Goal: Task Accomplishment & Management: Manage account settings

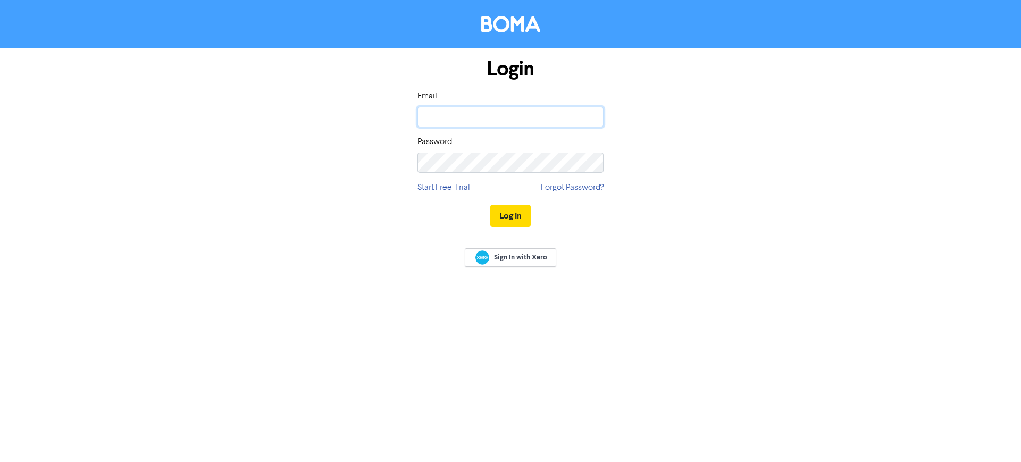
click at [497, 119] on input "email" at bounding box center [510, 117] width 186 height 20
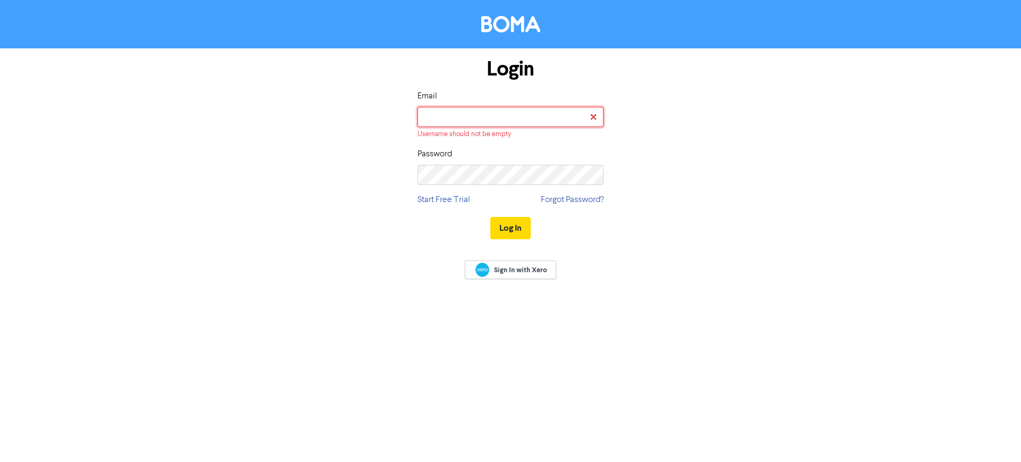
click at [476, 116] on input "email" at bounding box center [510, 117] width 186 height 20
type input "[EMAIL_ADDRESS][DOMAIN_NAME]"
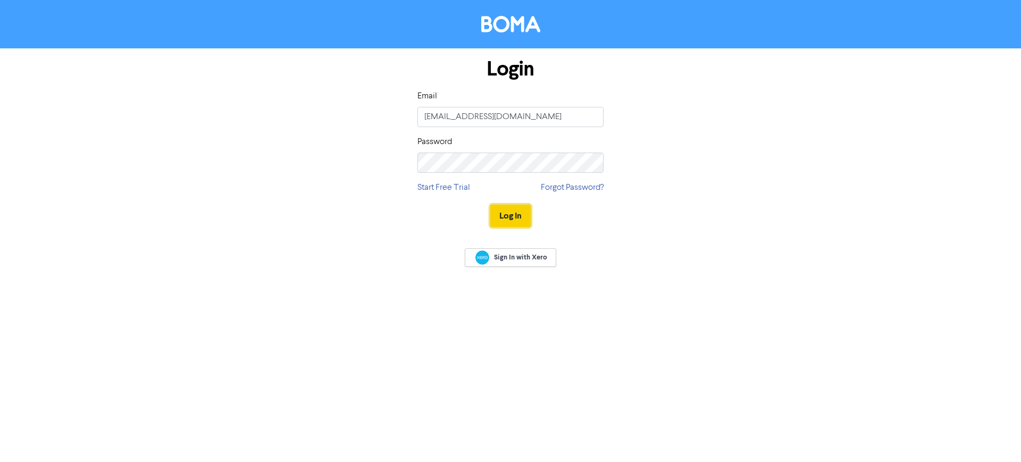
click at [519, 216] on button "Log In" at bounding box center [510, 216] width 40 height 22
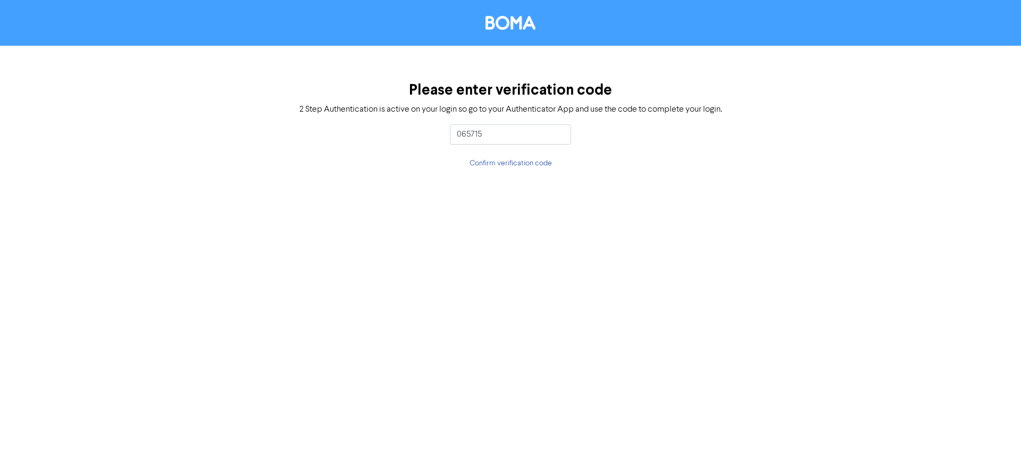
type input "065715"
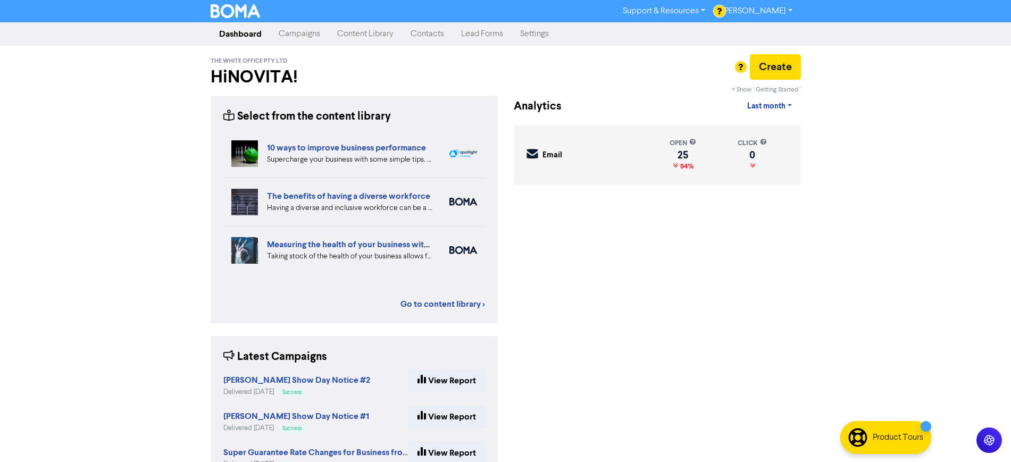
click at [766, 9] on link "[PERSON_NAME]" at bounding box center [757, 11] width 87 height 17
click at [546, 42] on link "Settings" at bounding box center [534, 33] width 46 height 21
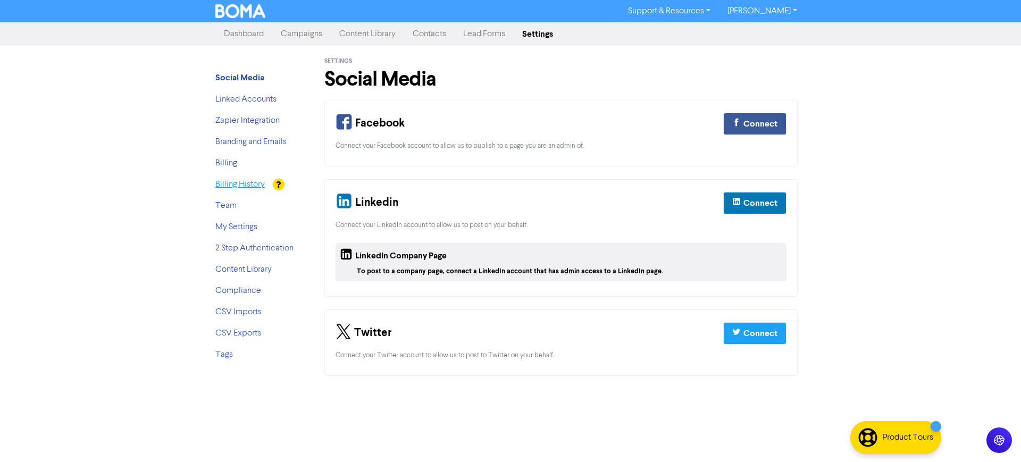
click at [229, 181] on link "Billing History" at bounding box center [239, 184] width 49 height 9
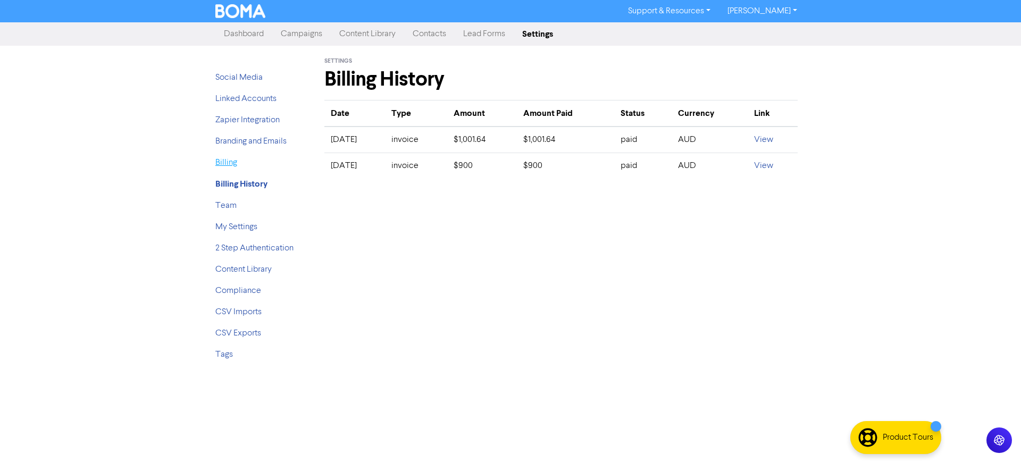
click at [229, 160] on link "Billing" at bounding box center [226, 162] width 22 height 9
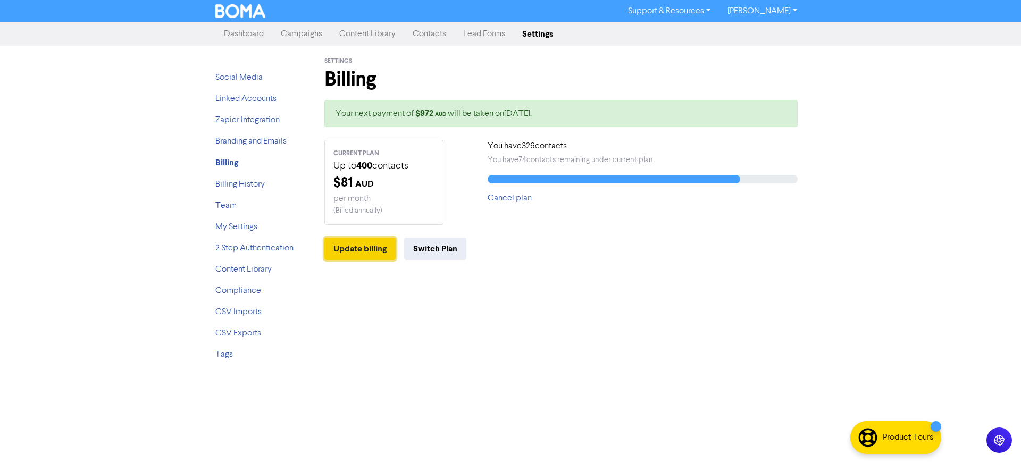
click at [360, 248] on button "Update billing" at bounding box center [359, 249] width 71 height 22
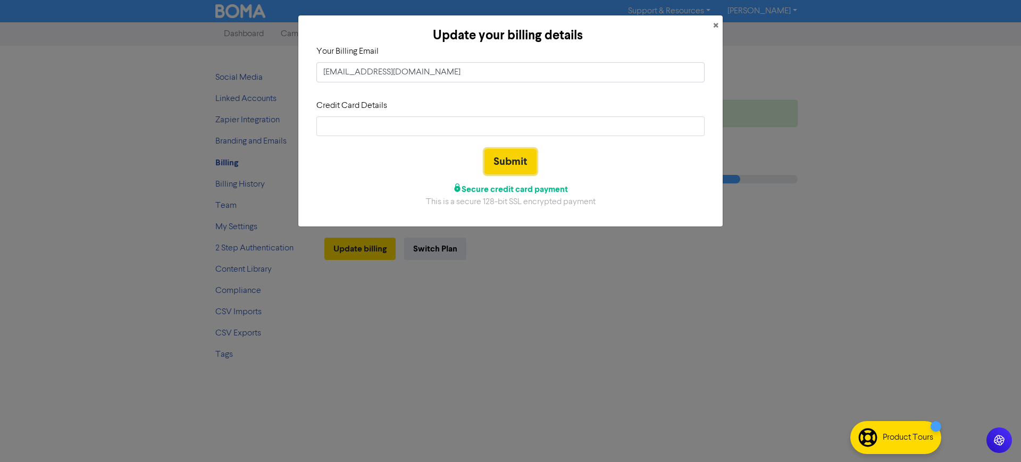
click at [508, 158] on button "Submit" at bounding box center [510, 162] width 52 height 26
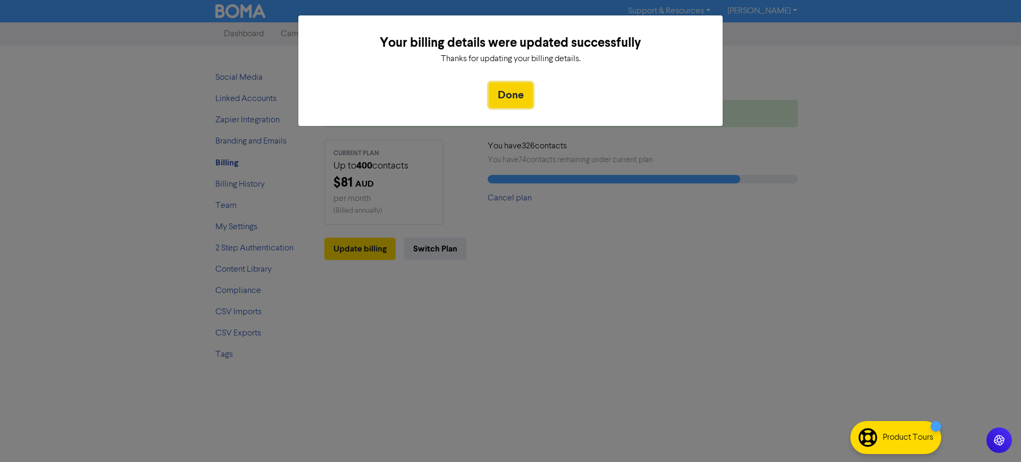
click at [522, 95] on button "Done" at bounding box center [511, 95] width 44 height 26
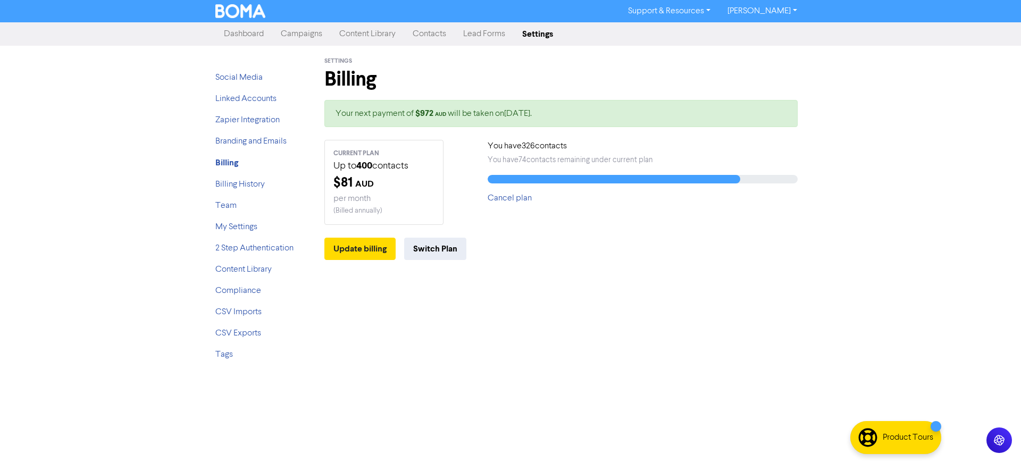
click at [780, 7] on link "[PERSON_NAME]" at bounding box center [762, 11] width 87 height 17
click at [756, 33] on button "Log Out" at bounding box center [761, 32] width 84 height 13
